Goal: Task Accomplishment & Management: Use online tool/utility

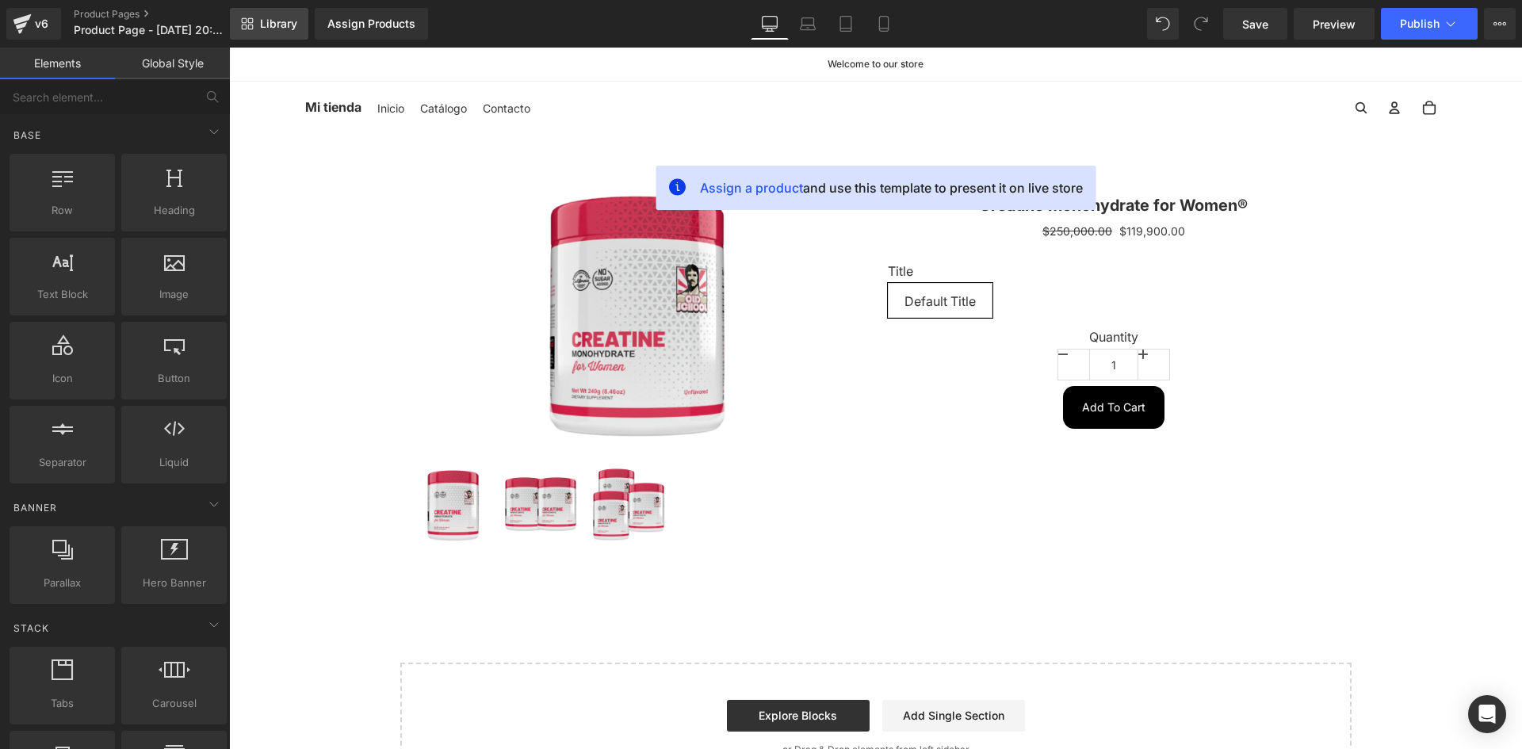
click at [281, 29] on span "Library" at bounding box center [278, 24] width 37 height 14
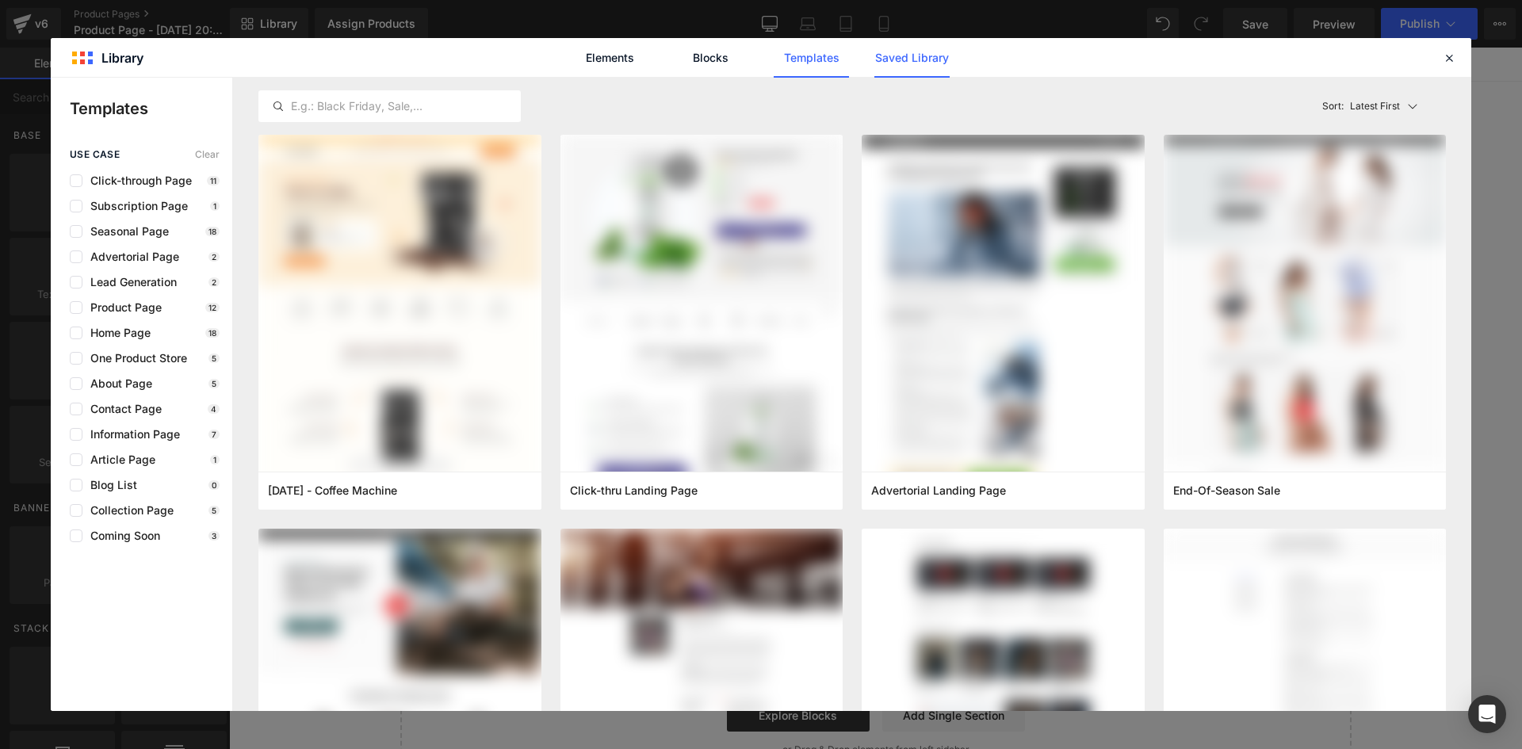
click at [900, 56] on link "Saved Library" at bounding box center [911, 58] width 75 height 40
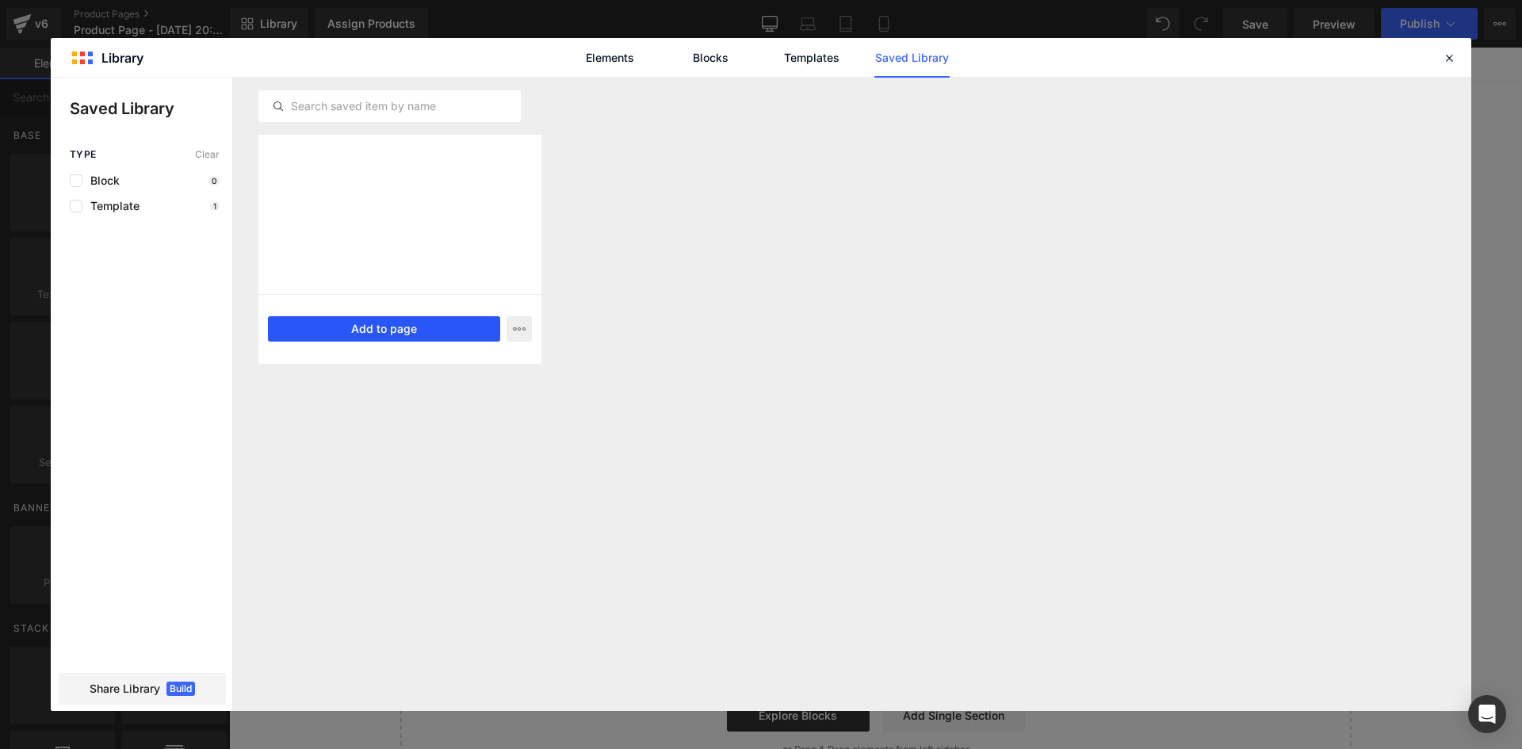
click at [369, 327] on button "Add to page" at bounding box center [384, 328] width 232 height 25
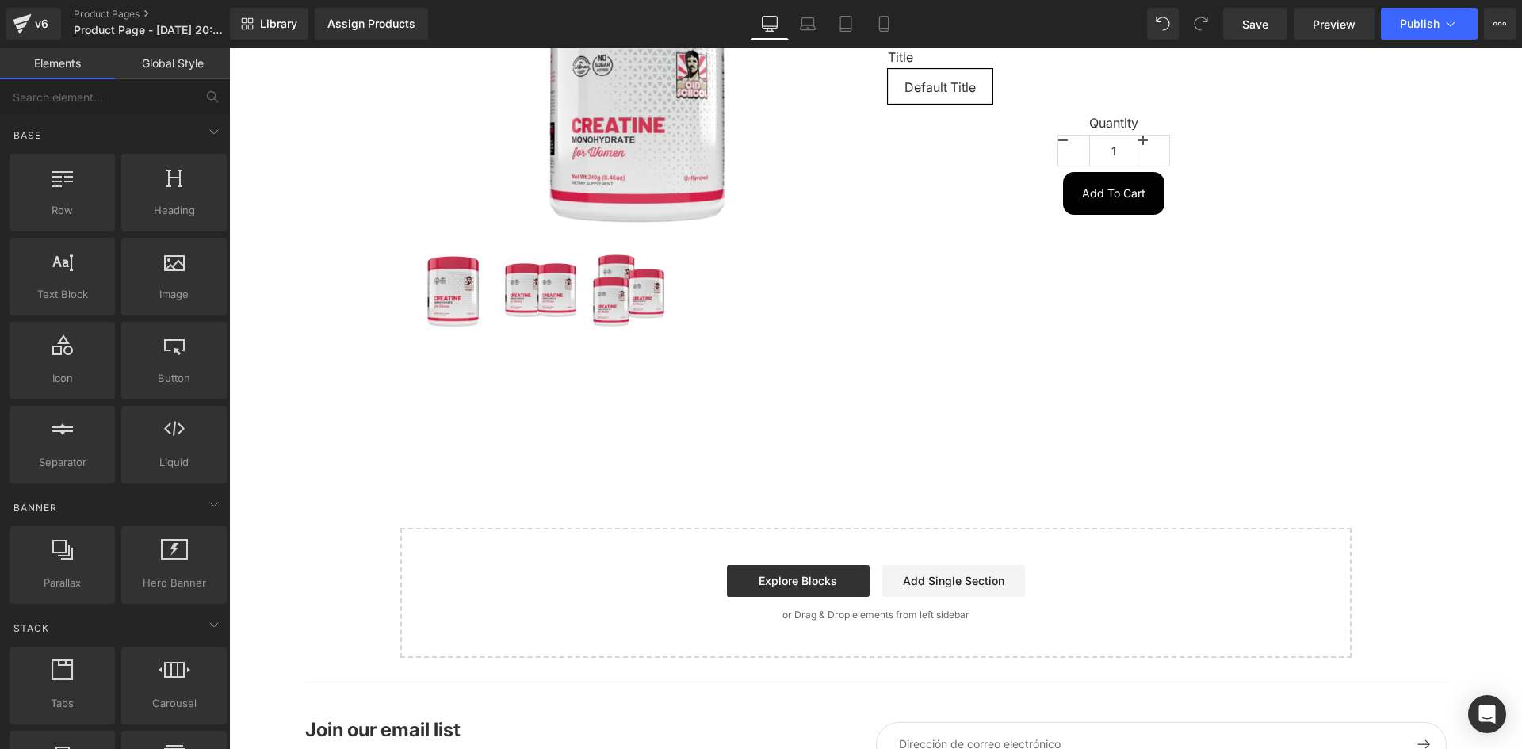
scroll to position [319, 0]
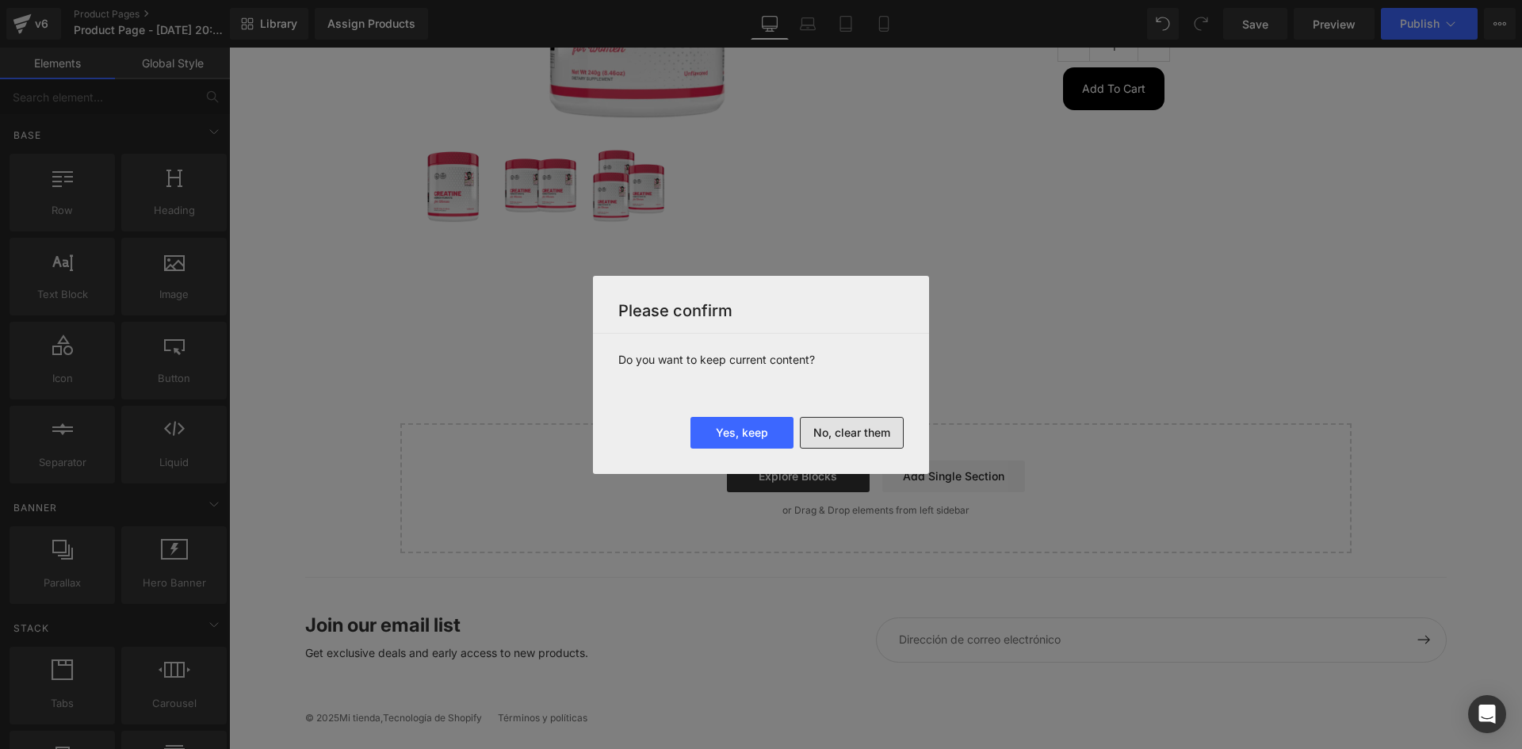
click at [867, 434] on button "No, clear them" at bounding box center [852, 433] width 104 height 32
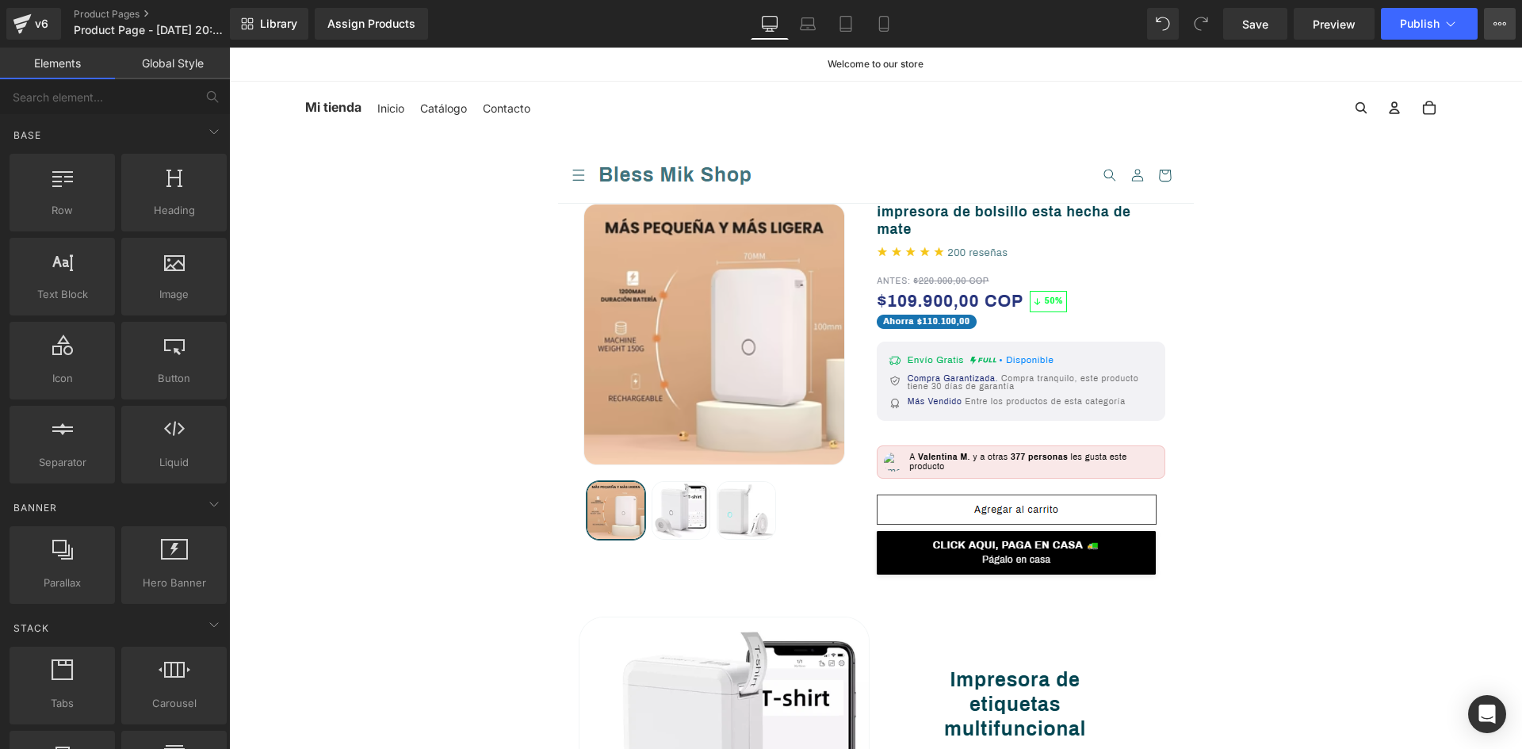
click at [1503, 32] on button "Upgrade Plan View Live Page View with current Template Save Template to Library…" at bounding box center [1500, 24] width 32 height 32
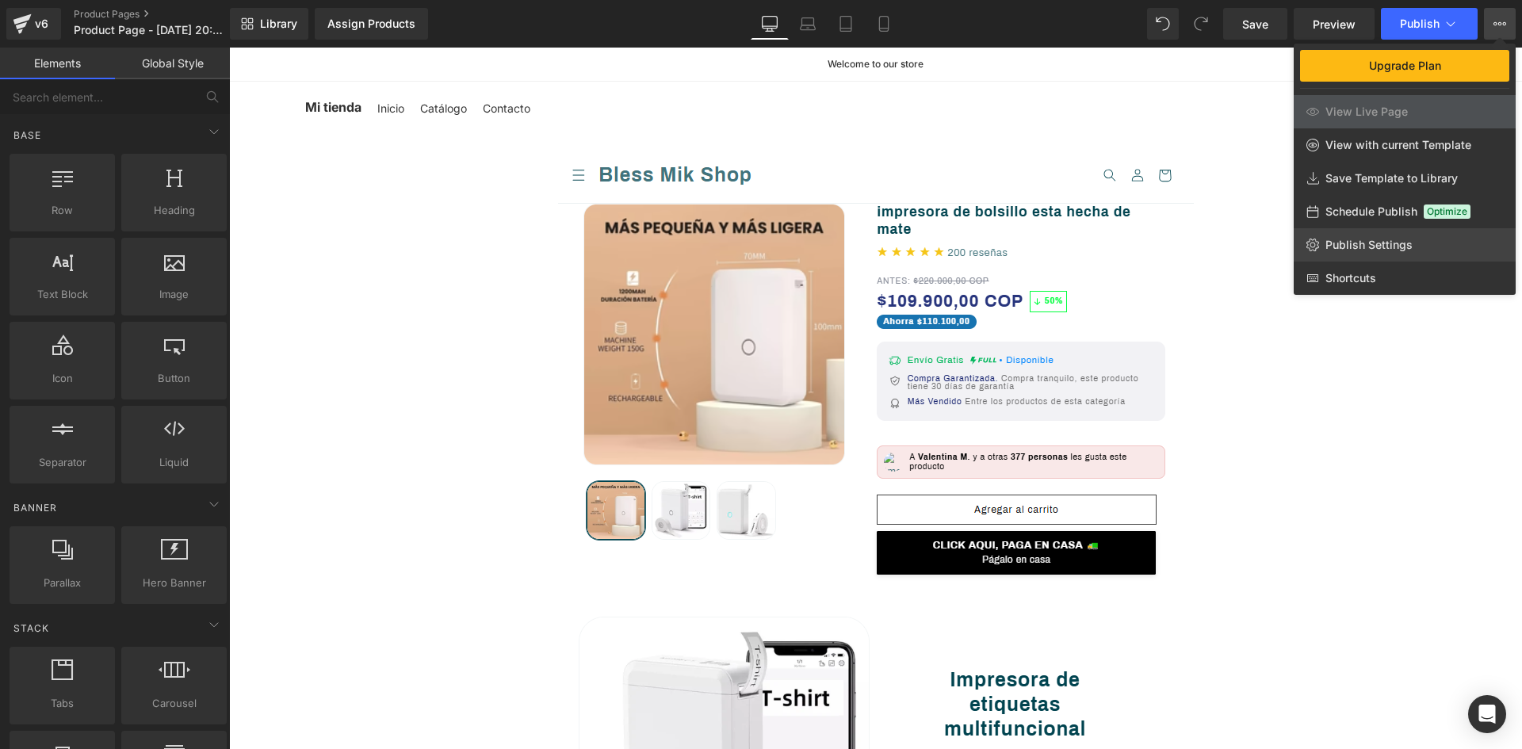
click at [1334, 240] on span "Publish Settings" at bounding box center [1368, 245] width 87 height 14
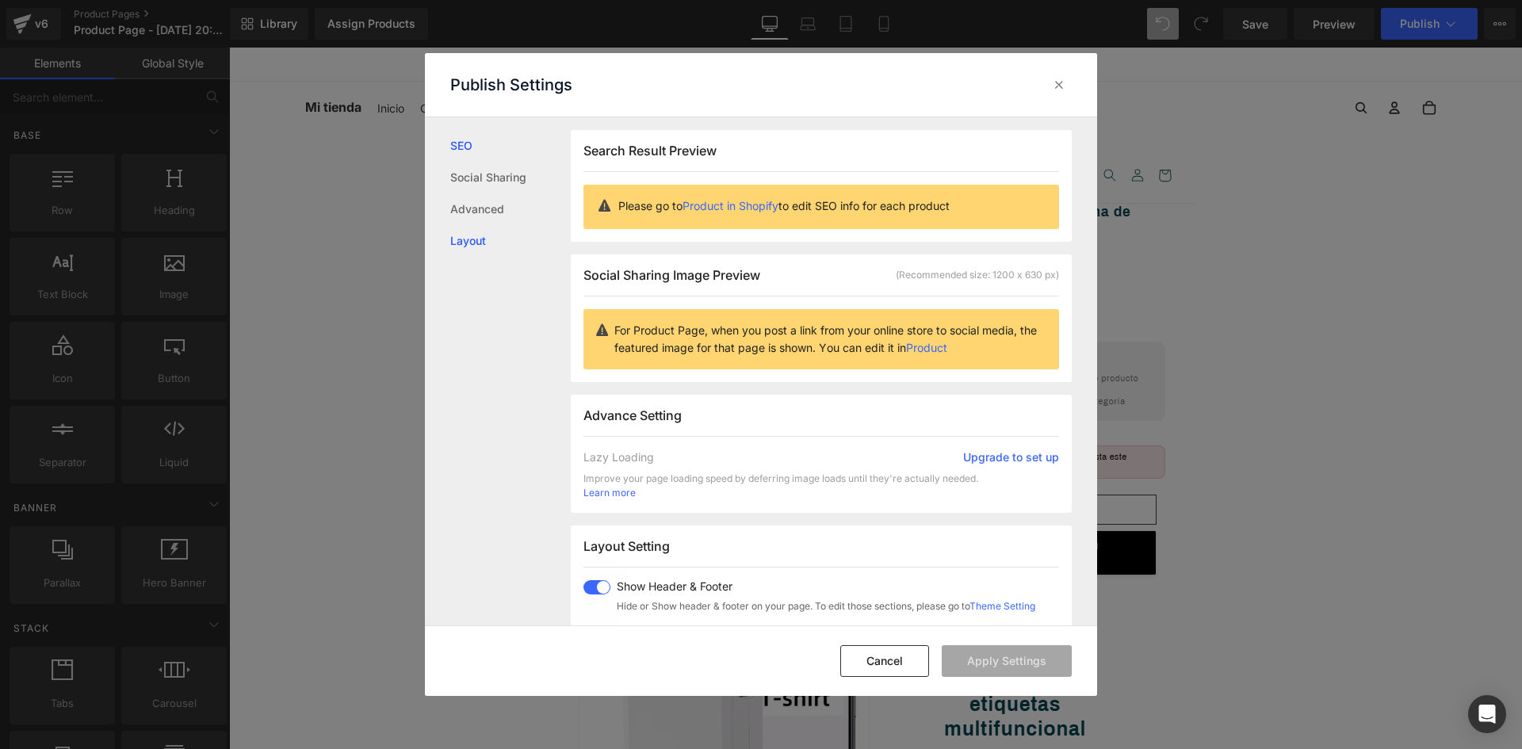
click at [468, 239] on link "Layout" at bounding box center [510, 241] width 120 height 32
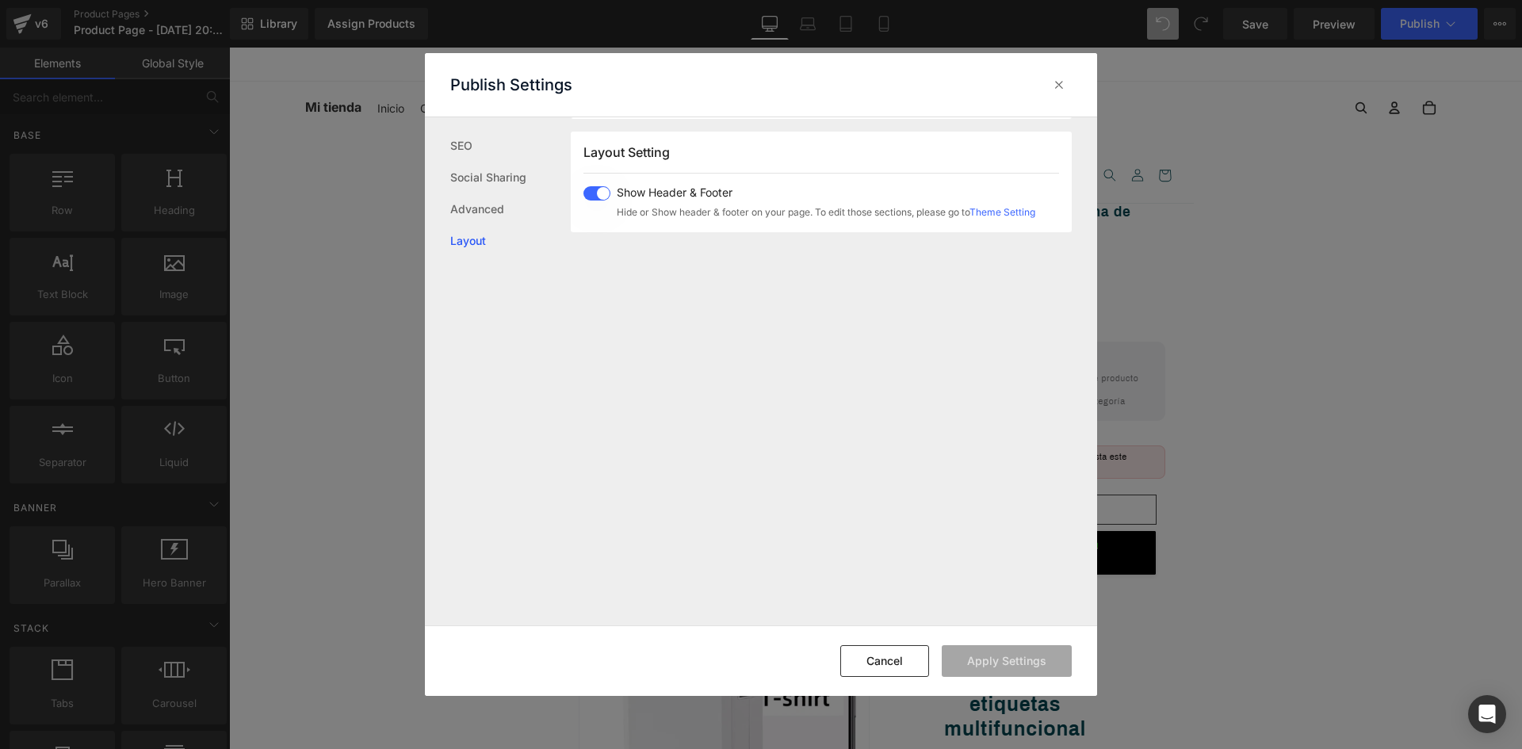
scroll to position [396, 0]
click at [593, 189] on span at bounding box center [596, 192] width 27 height 14
click at [1015, 656] on button "Apply Settings" at bounding box center [1007, 661] width 130 height 32
click at [1057, 81] on icon at bounding box center [1059, 85] width 16 height 16
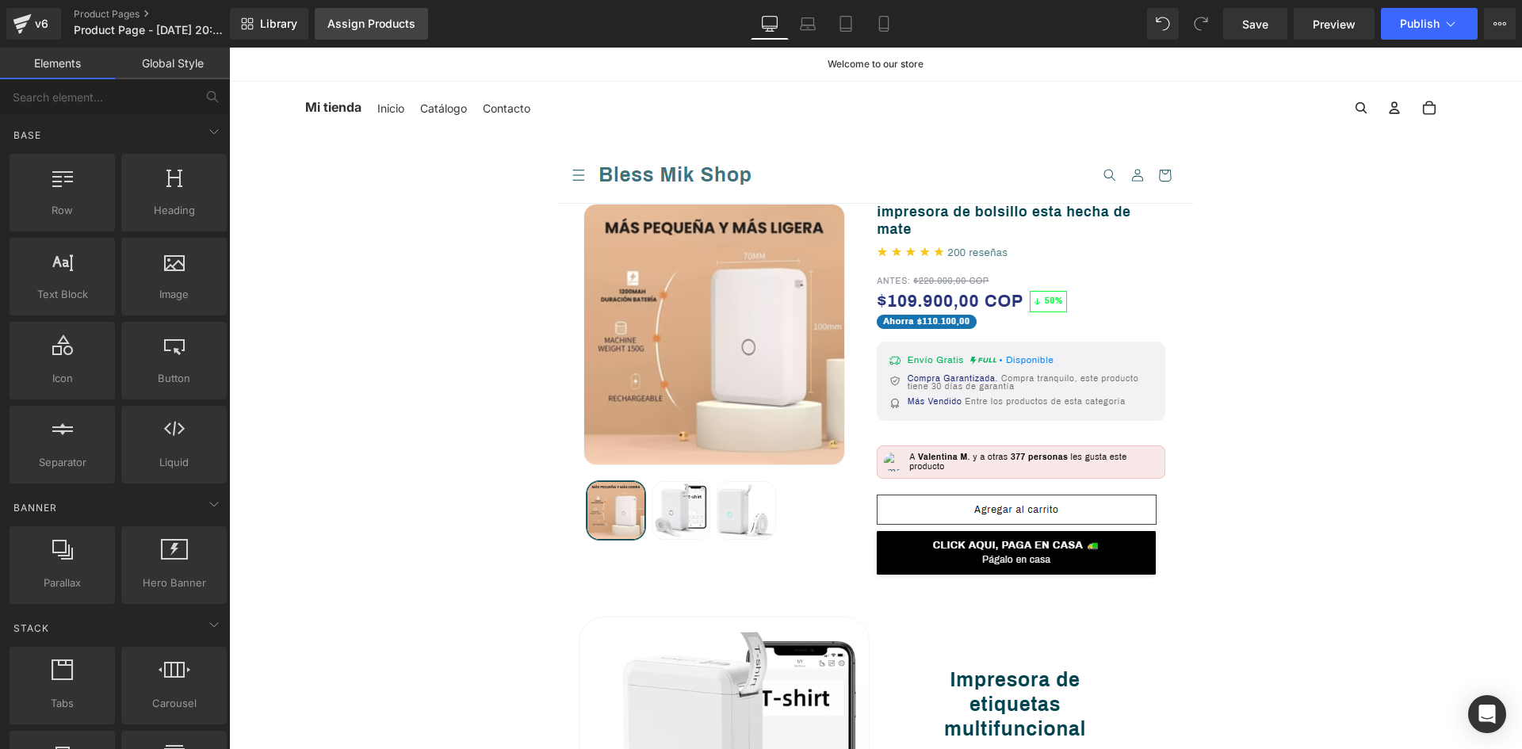
click at [376, 29] on div "Assign Products" at bounding box center [371, 23] width 88 height 13
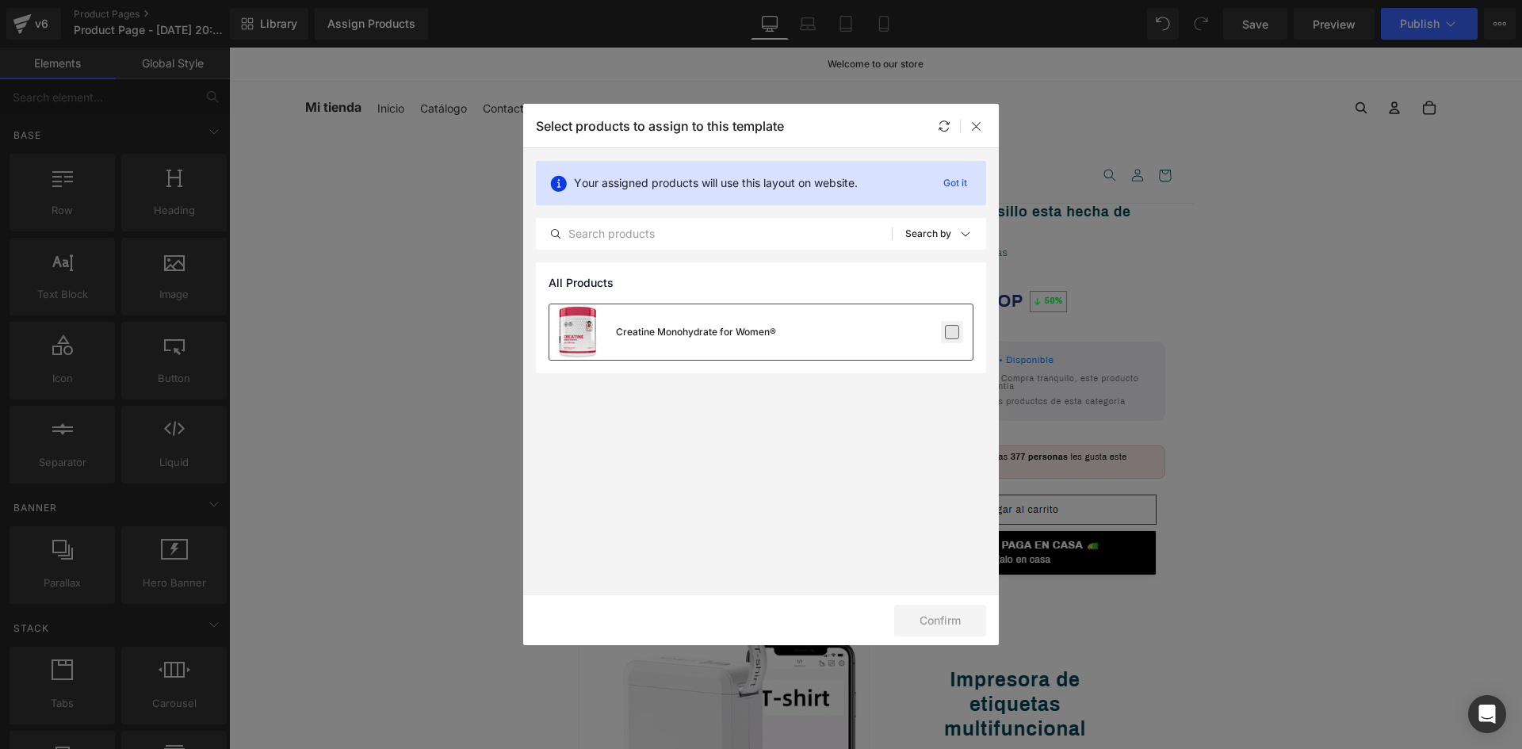
click at [953, 333] on label at bounding box center [952, 332] width 14 height 14
click at [952, 332] on input "checkbox" at bounding box center [952, 332] width 0 height 0
click at [942, 614] on button "Confirm" at bounding box center [940, 621] width 92 height 32
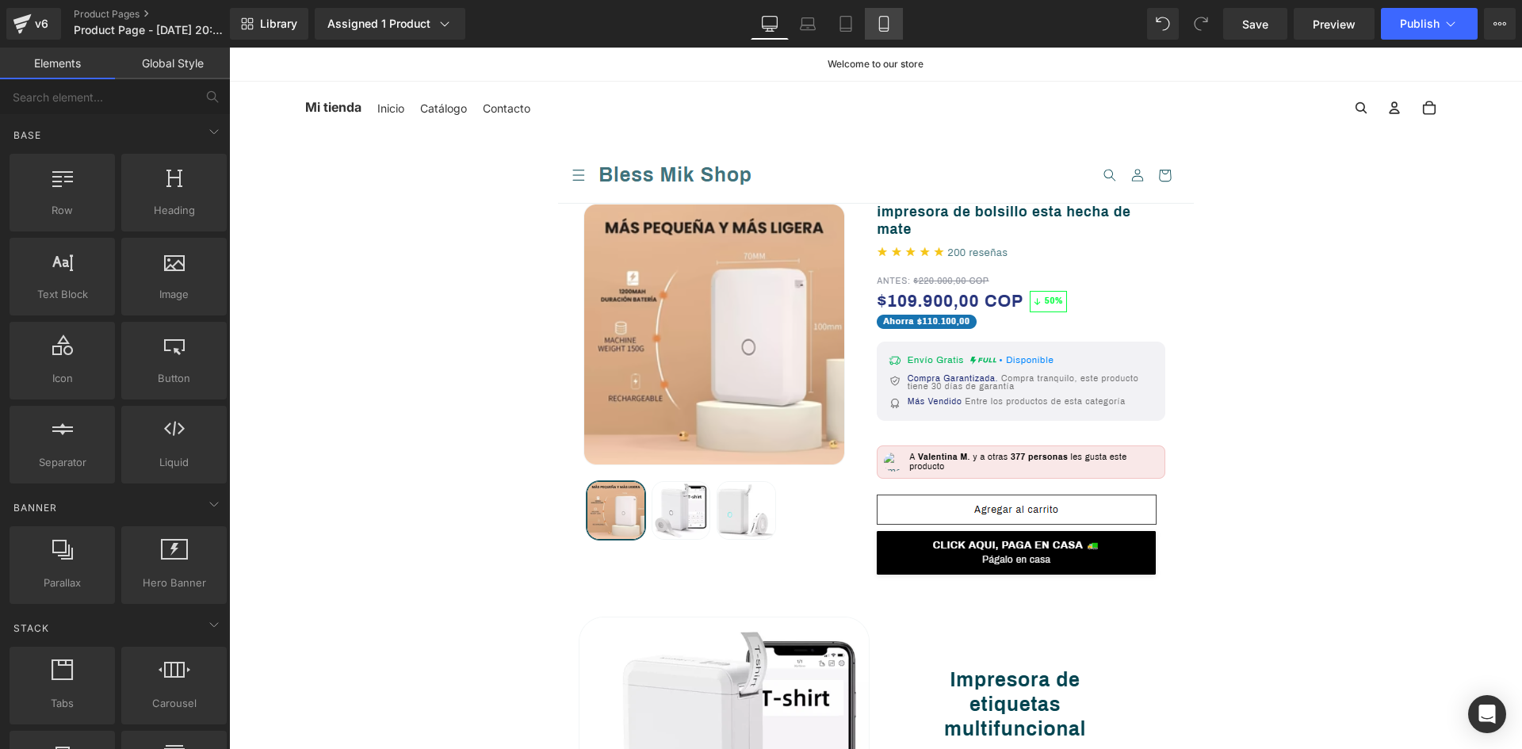
click at [881, 29] on icon at bounding box center [883, 29] width 9 height 0
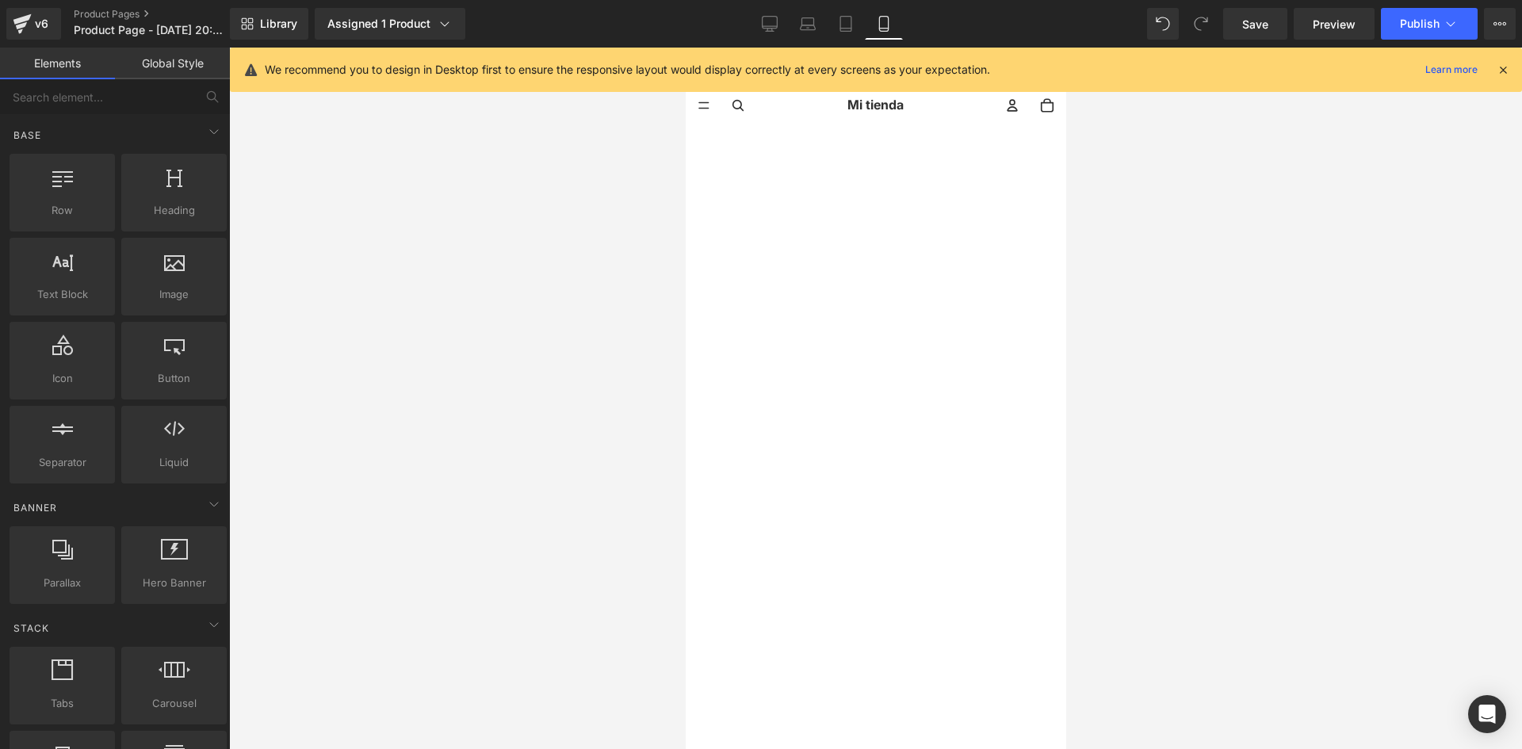
click at [1507, 67] on icon at bounding box center [1503, 70] width 14 height 14
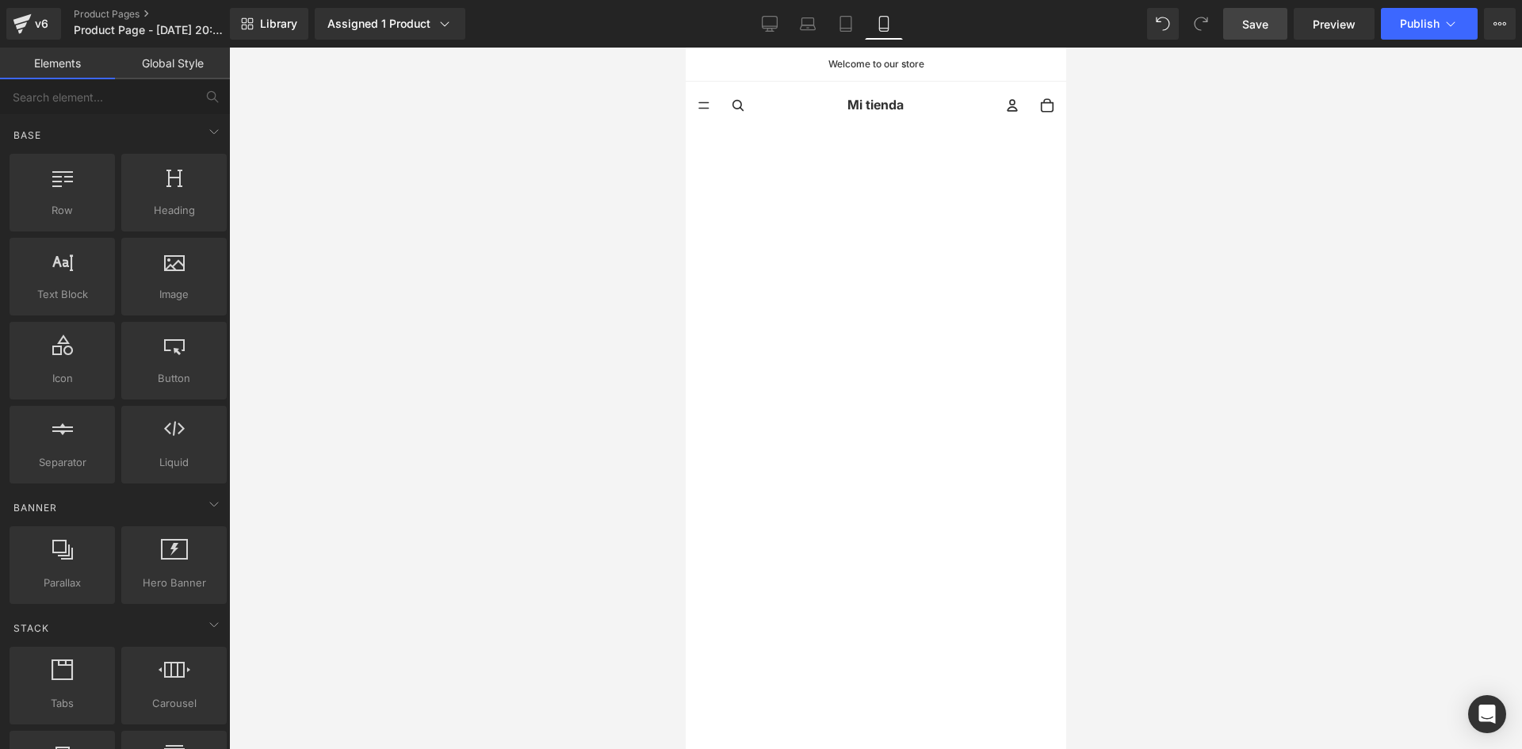
click at [1244, 27] on span "Save" at bounding box center [1255, 24] width 26 height 17
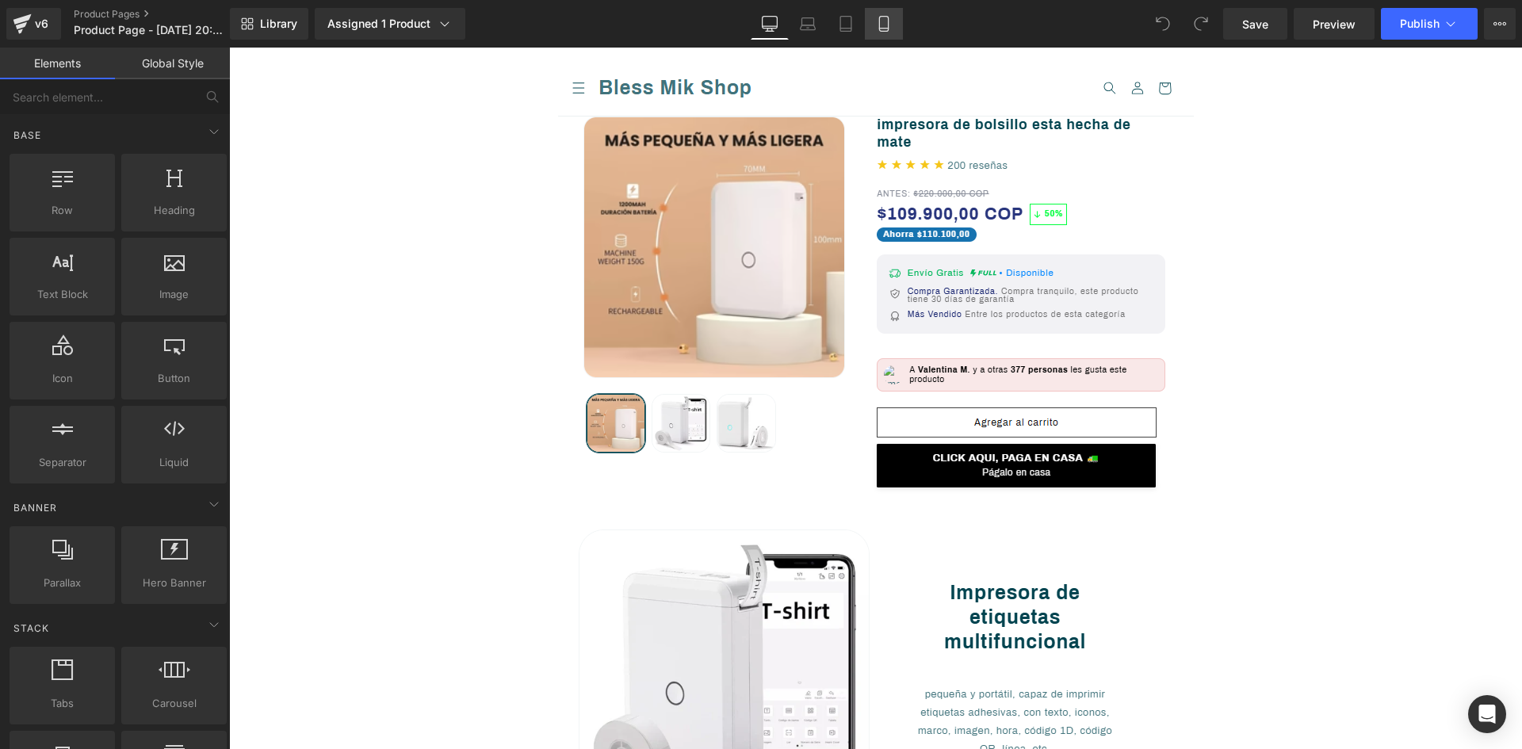
click at [888, 28] on icon at bounding box center [883, 24] width 9 height 15
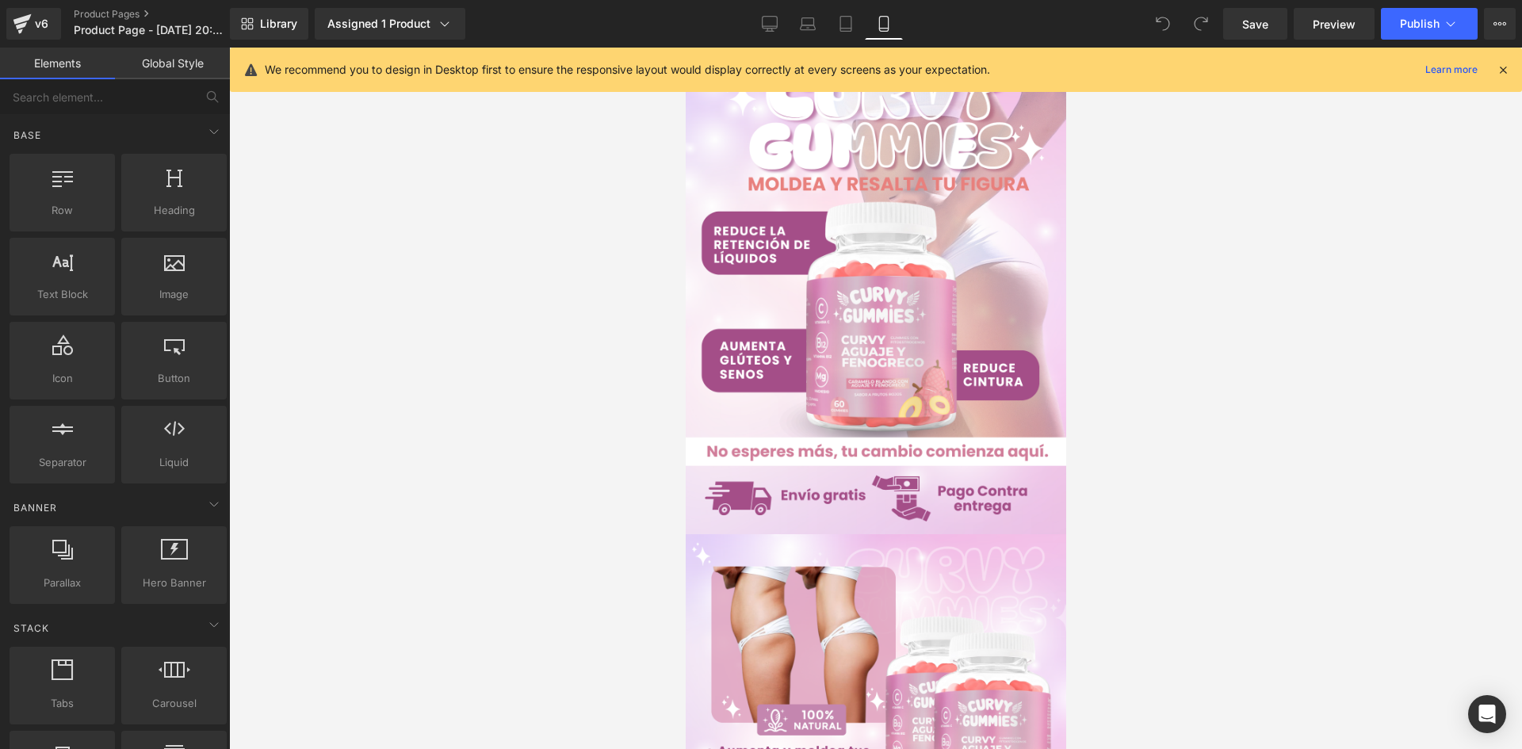
click at [1504, 75] on icon at bounding box center [1503, 70] width 14 height 14
